Goal: Task Accomplishment & Management: Manage account settings

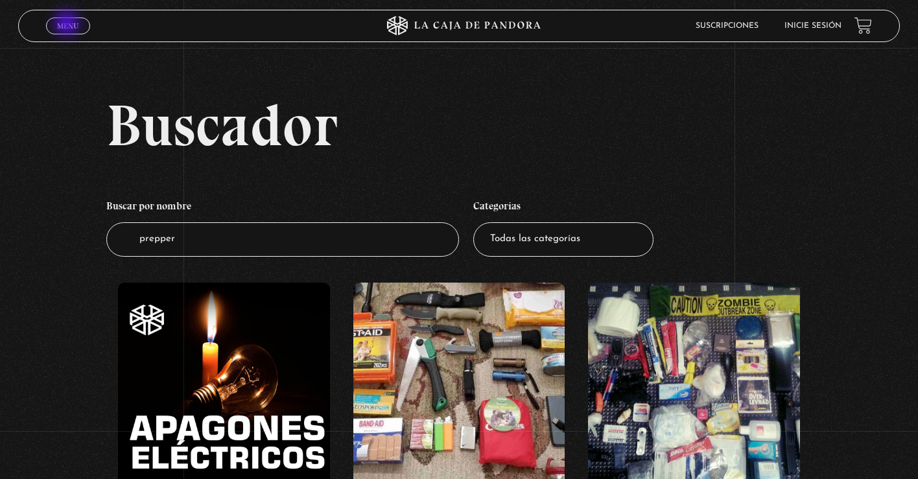
click at [68, 25] on span "Menu" at bounding box center [67, 26] width 21 height 8
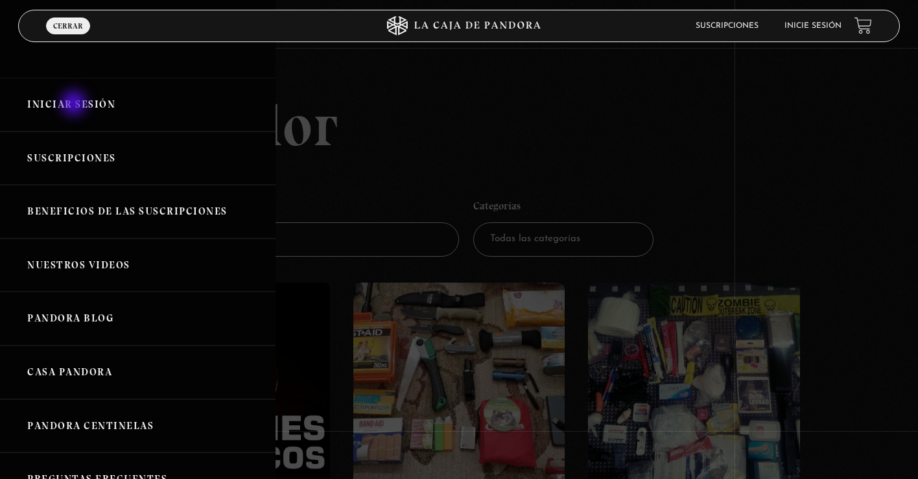
click at [75, 104] on link "Iniciar Sesión" at bounding box center [137, 105] width 275 height 54
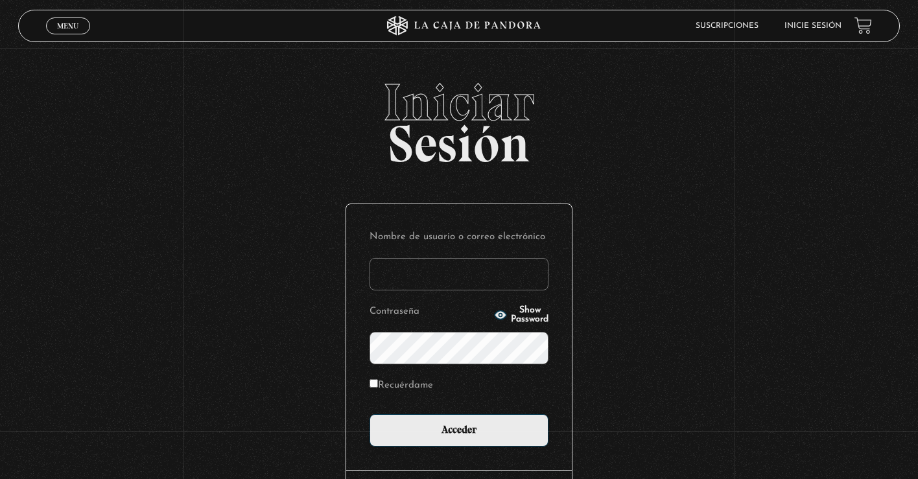
type input "KarlaT"
click at [459, 429] on input "Acceder" at bounding box center [458, 430] width 179 height 32
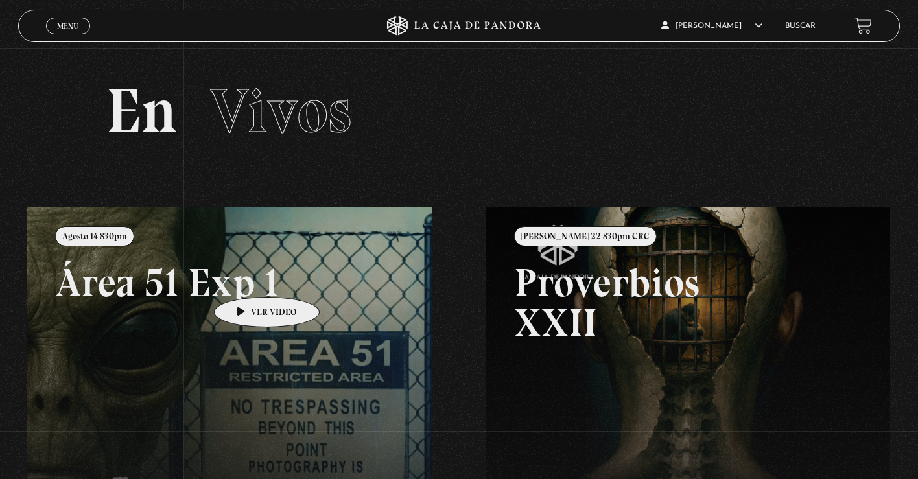
click at [246, 277] on link at bounding box center [486, 446] width 918 height 479
